Goal: Find contact information: Find contact information

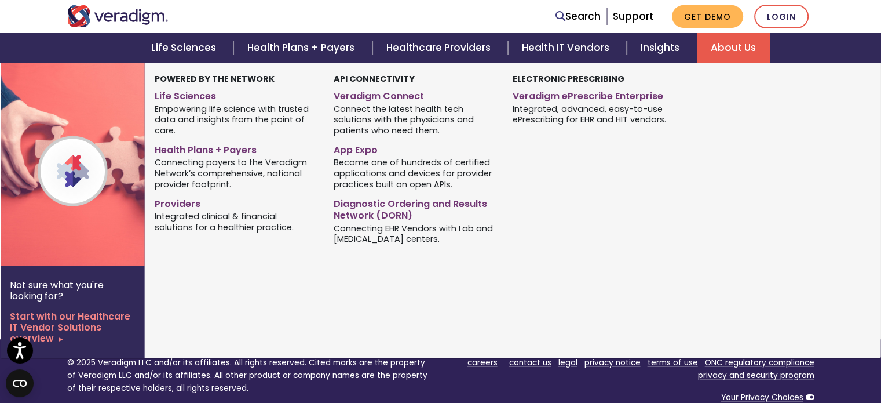
scroll to position [1012, 0]
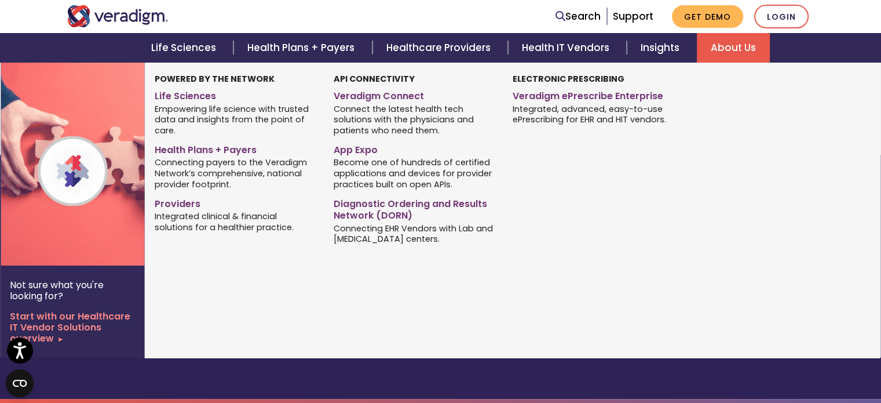
click at [37, 132] on img at bounding box center [94, 164] width 187 height 203
click at [76, 120] on img at bounding box center [94, 164] width 187 height 203
click at [81, 64] on img at bounding box center [94, 164] width 187 height 203
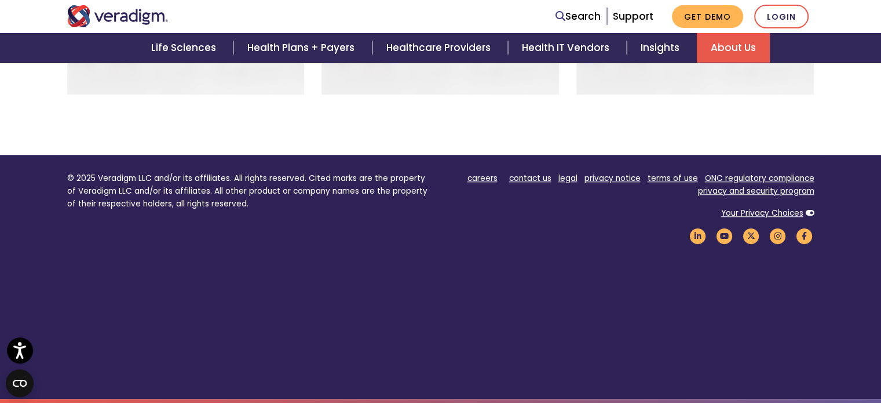
click at [81, 50] on div "Life Sciences Health Plans + Payers Healthcare Providers Health IT Vendors Insi…" at bounding box center [441, 48] width 864 height 30
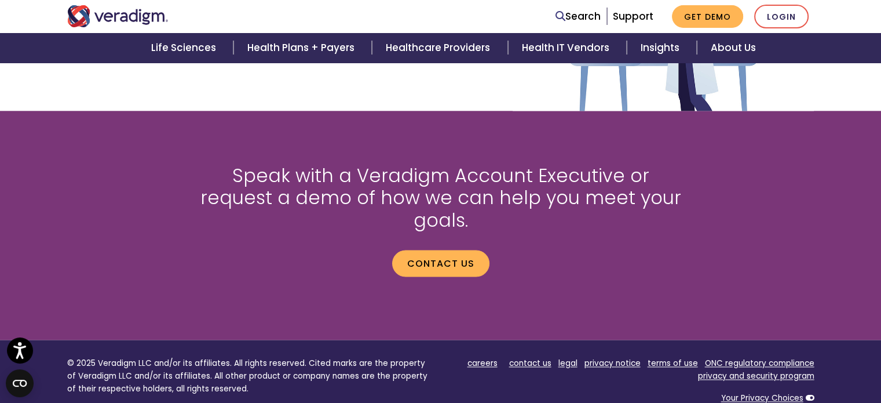
scroll to position [1502, 0]
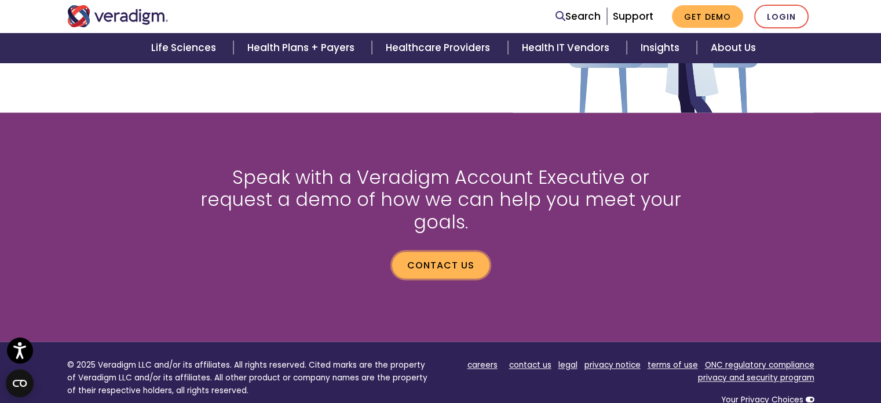
click at [433, 251] on link "Contact us" at bounding box center [440, 264] width 97 height 27
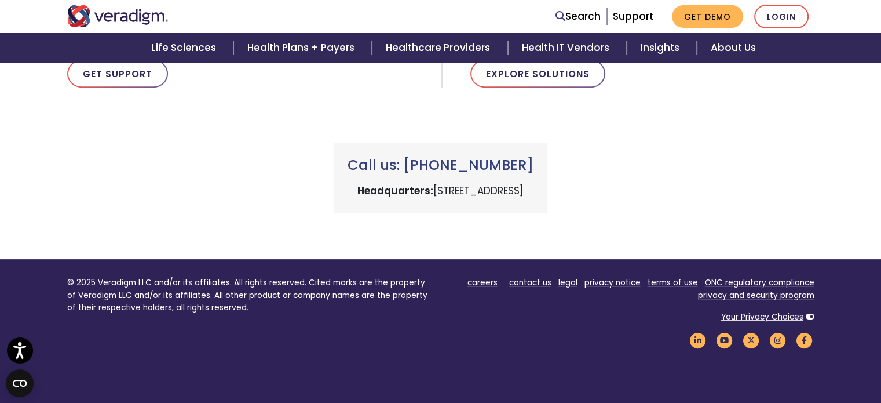
scroll to position [499, 0]
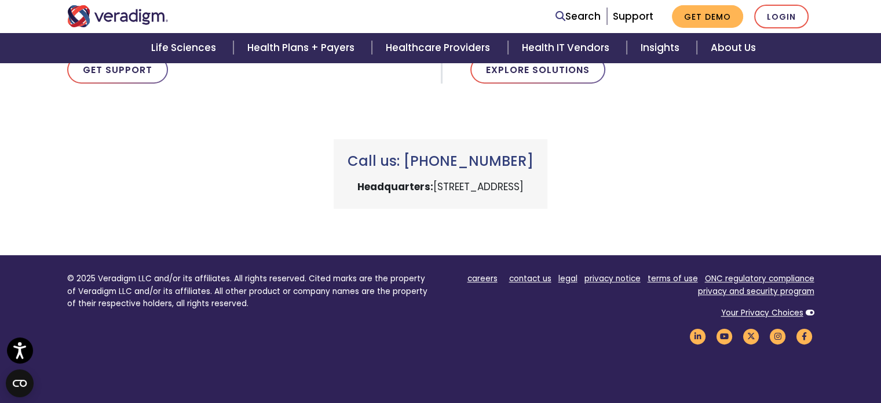
click at [109, 275] on p "© 2025 Veradigm LLC and/or its affiliates. All rights reserved. Cited marks are…" at bounding box center [249, 291] width 365 height 38
copy p "Veradigm"
click at [534, 186] on p "Headquarters: 222 W Merchandise Mart Plaza, Chicago, IL 60654" at bounding box center [441, 187] width 186 height 16
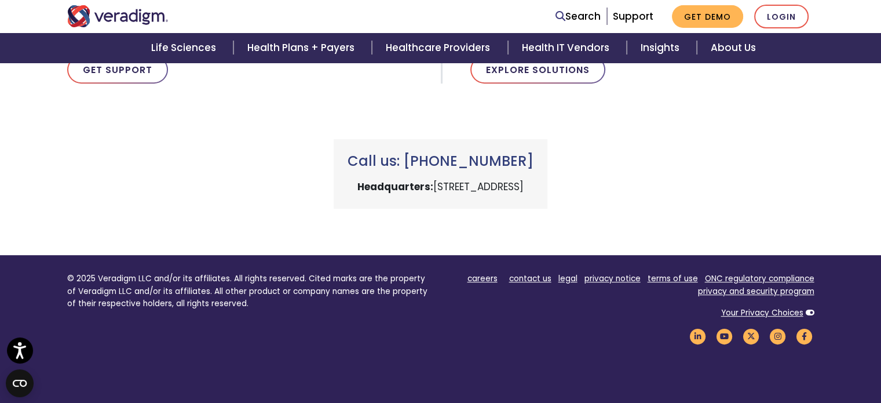
copy p "60654"
